Goal: Answer question/provide support

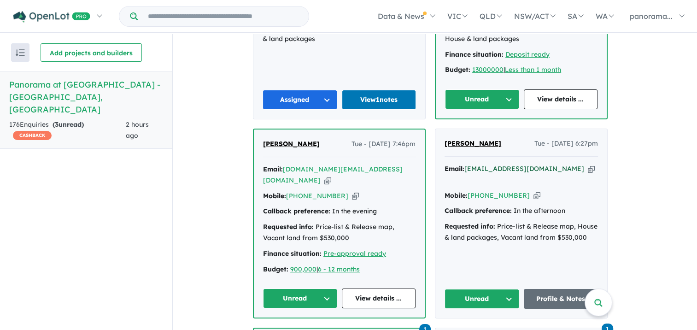
scroll to position [553, 0]
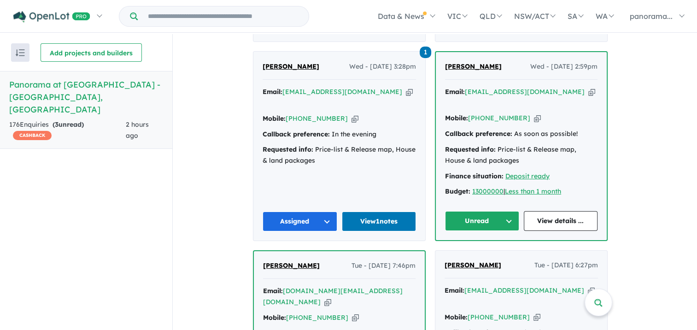
click at [488, 211] on button "Unread" at bounding box center [482, 221] width 74 height 20
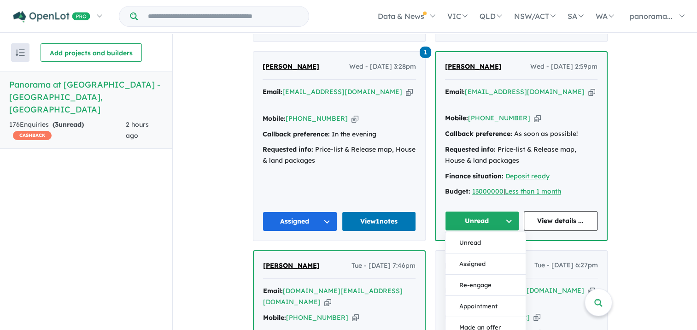
click at [483, 253] on button "Assigned" at bounding box center [485, 263] width 80 height 21
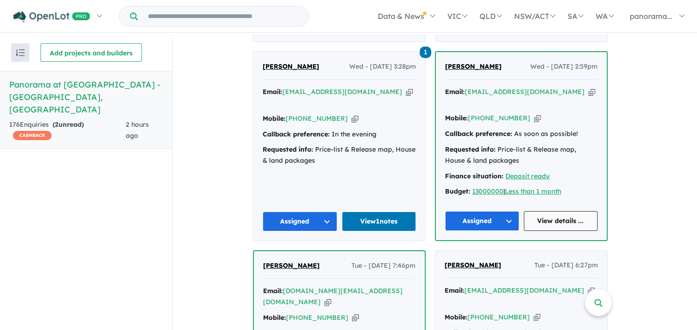
click at [541, 211] on link "View details ..." at bounding box center [561, 221] width 74 height 20
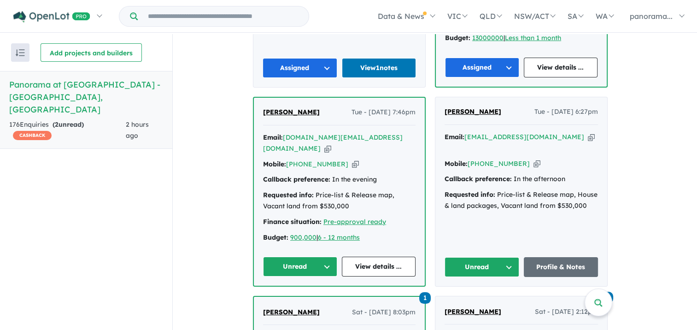
scroll to position [691, 0]
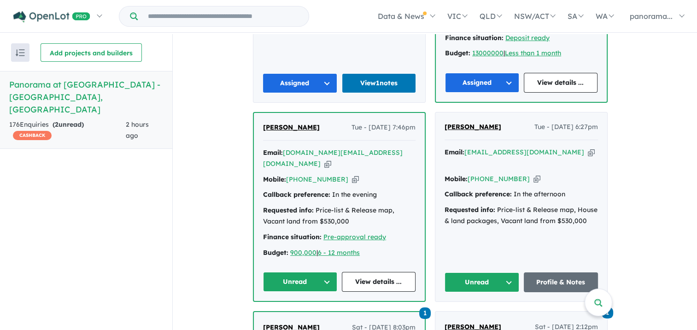
click at [297, 272] on button "Unread" at bounding box center [300, 282] width 74 height 20
click at [289, 314] on button "Assigned" at bounding box center [303, 324] width 80 height 21
click at [362, 272] on link "View details ..." at bounding box center [379, 282] width 74 height 20
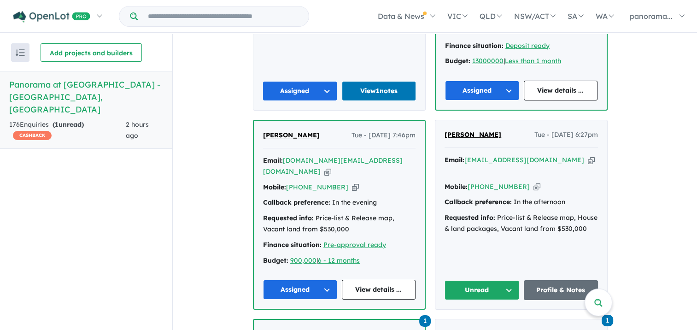
scroll to position [676, 0]
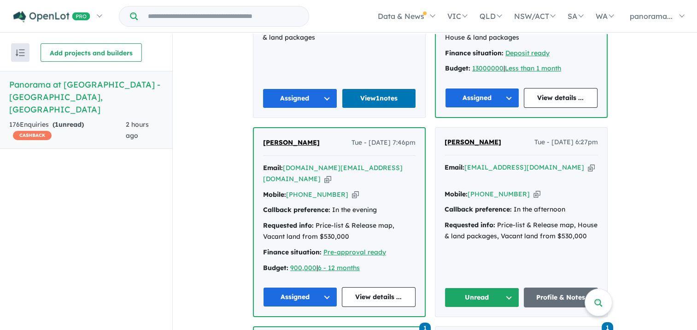
click at [492, 287] on button "Unread" at bounding box center [481, 297] width 75 height 20
click at [545, 287] on link "Profile & Notes" at bounding box center [561, 297] width 75 height 20
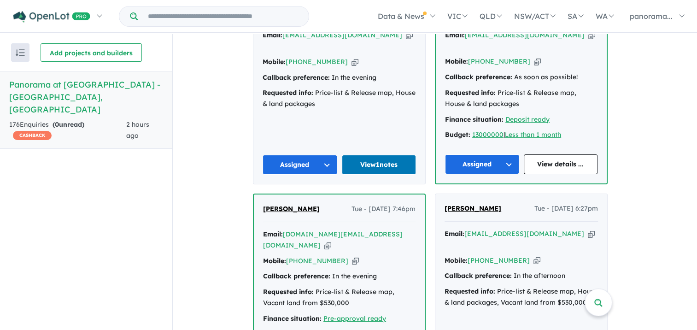
scroll to position [630, 0]
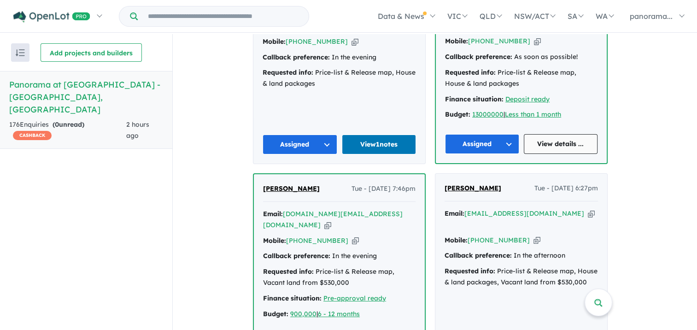
click at [553, 134] on link "View details ..." at bounding box center [561, 144] width 74 height 20
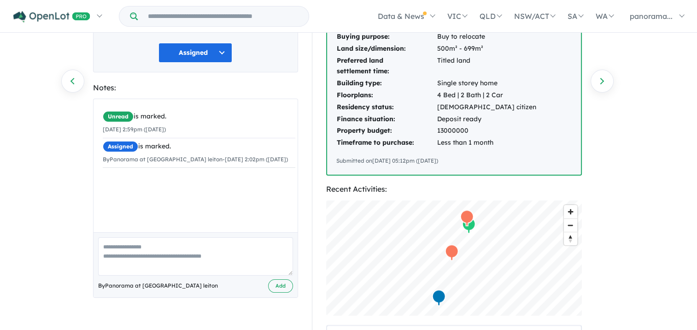
scroll to position [230, 0]
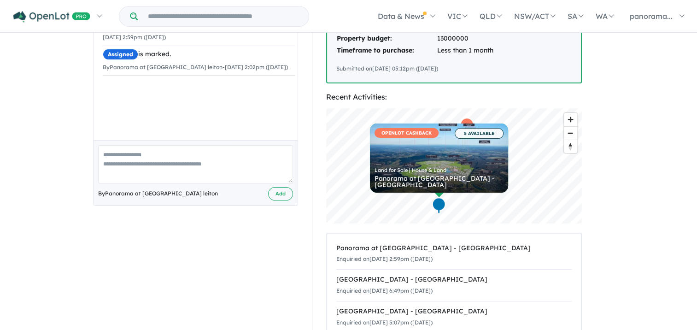
click at [199, 166] on textarea at bounding box center [195, 164] width 195 height 38
type textarea "**********"
click at [275, 193] on button "Add" at bounding box center [280, 193] width 25 height 13
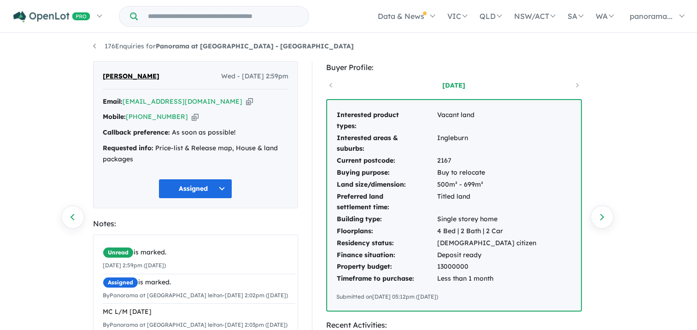
scroll to position [0, 0]
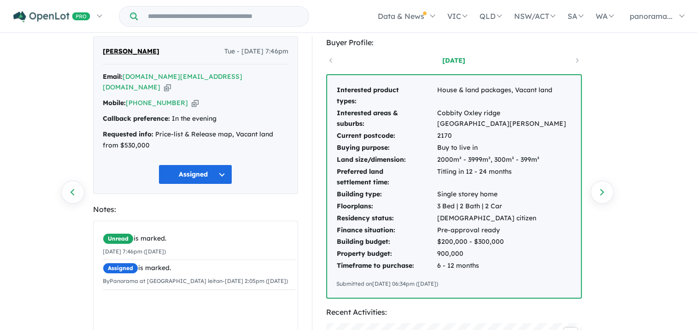
scroll to position [138, 0]
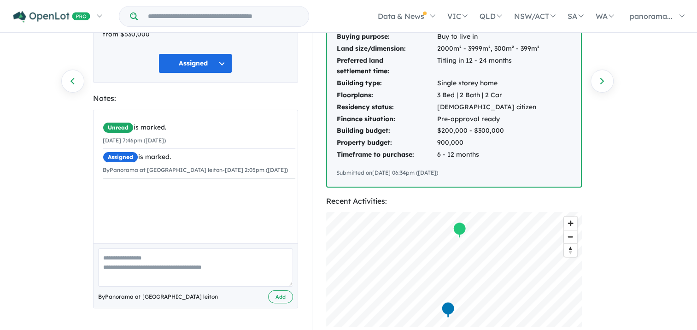
click at [222, 259] on textarea at bounding box center [195, 267] width 195 height 38
type textarea "**********"
click at [285, 290] on button "Add" at bounding box center [280, 296] width 25 height 13
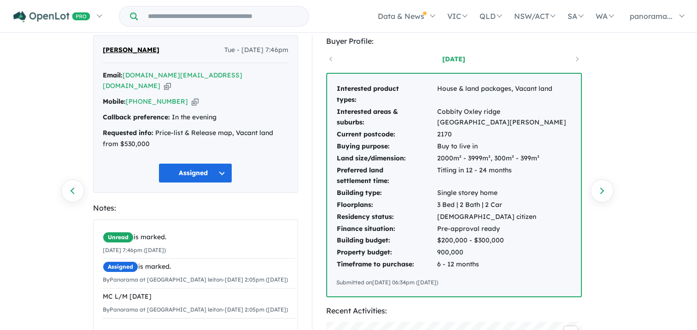
scroll to position [0, 0]
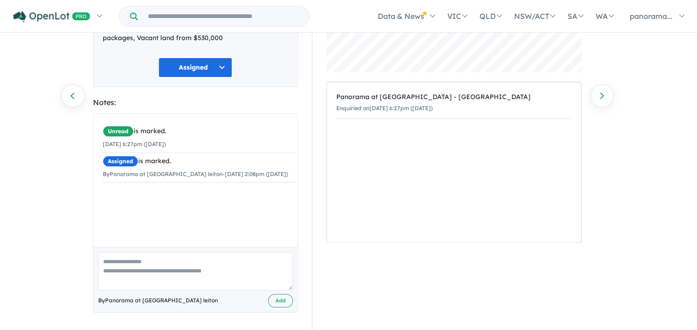
scroll to position [123, 0]
click at [201, 272] on textarea at bounding box center [195, 271] width 195 height 38
type textarea "**********"
click at [276, 298] on button "Add" at bounding box center [280, 300] width 25 height 13
